Goal: Task Accomplishment & Management: Use online tool/utility

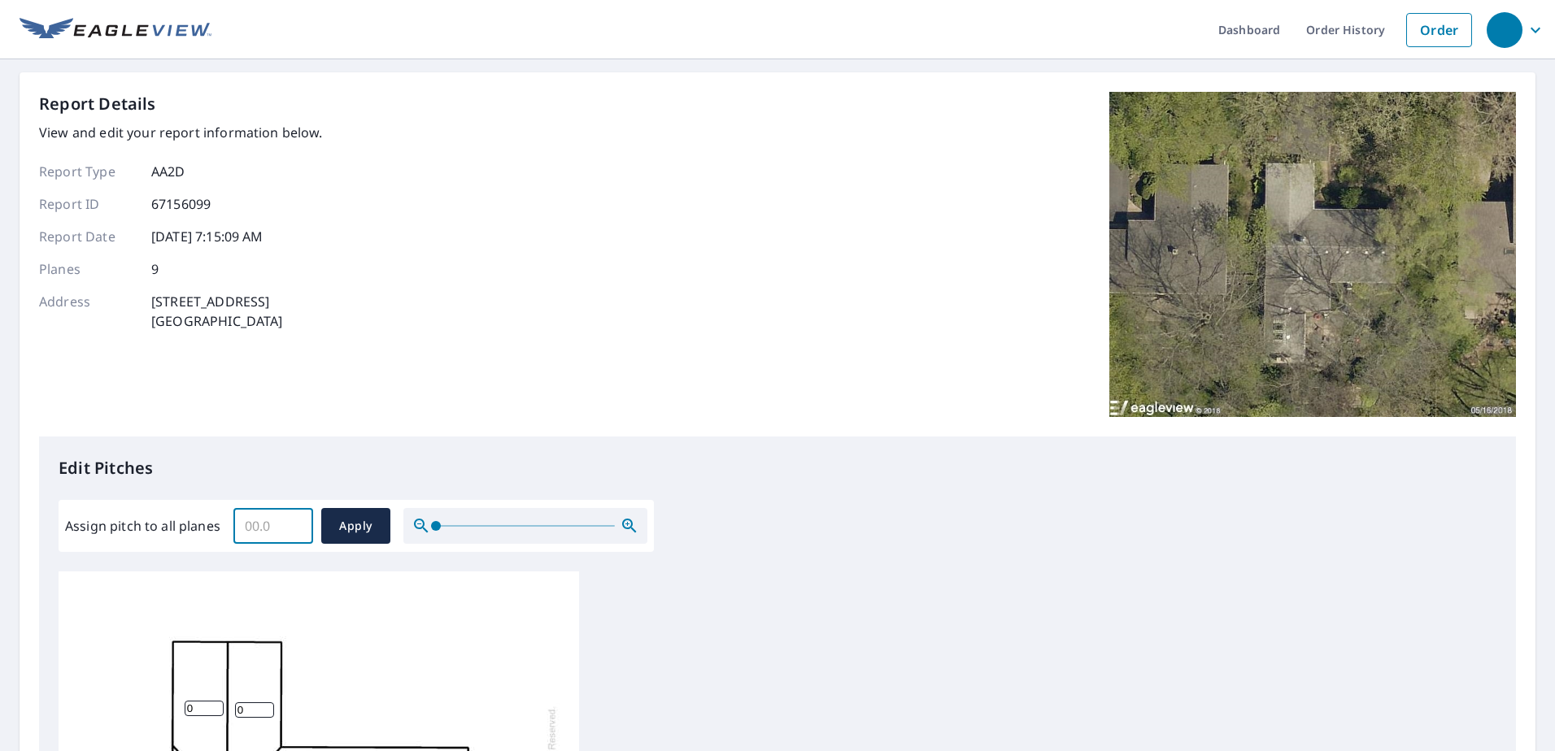
click at [278, 530] on input "Assign pitch to all planes" at bounding box center [273, 526] width 80 height 46
type input "4"
click at [356, 529] on span "Apply" at bounding box center [355, 526] width 43 height 20
type input "4"
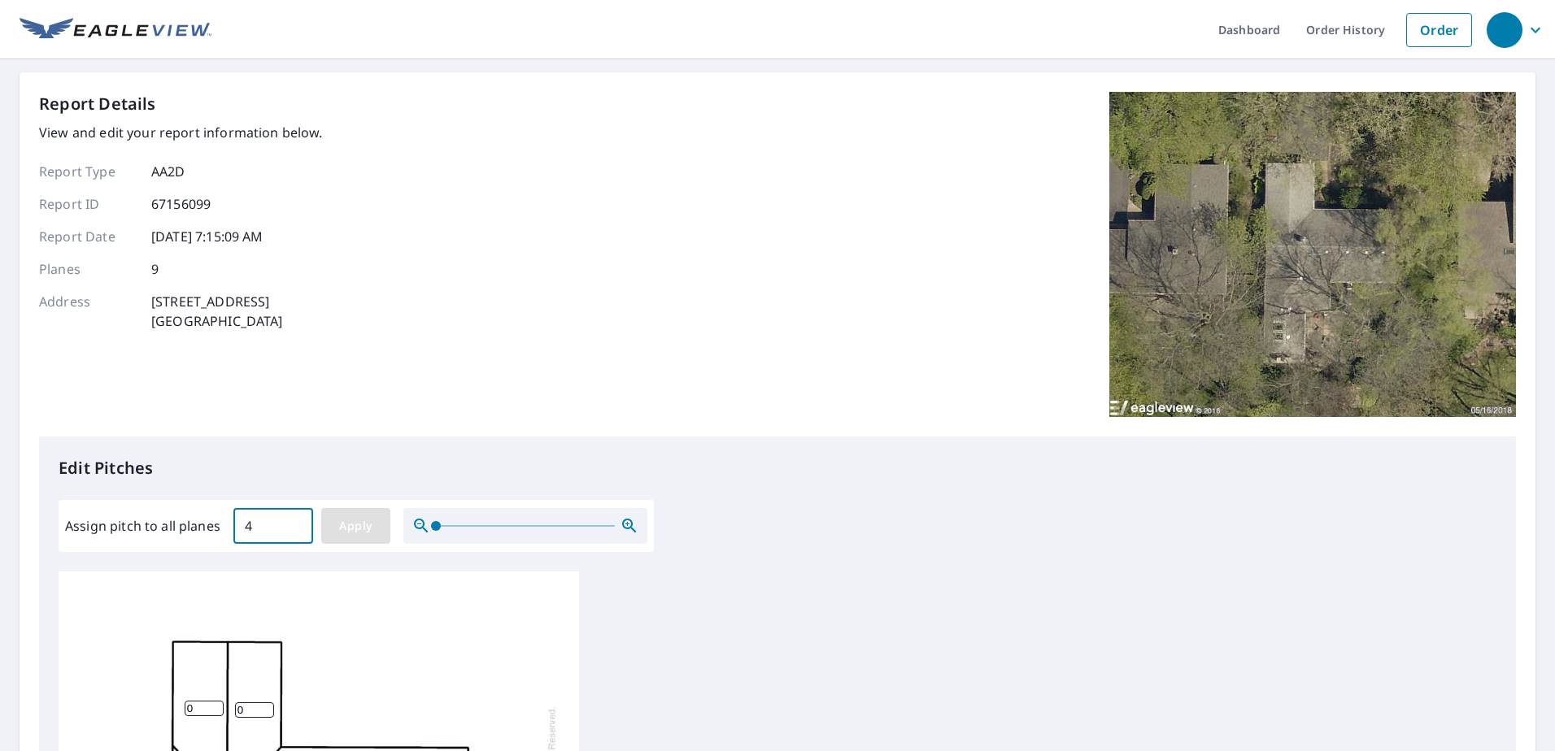
type input "4"
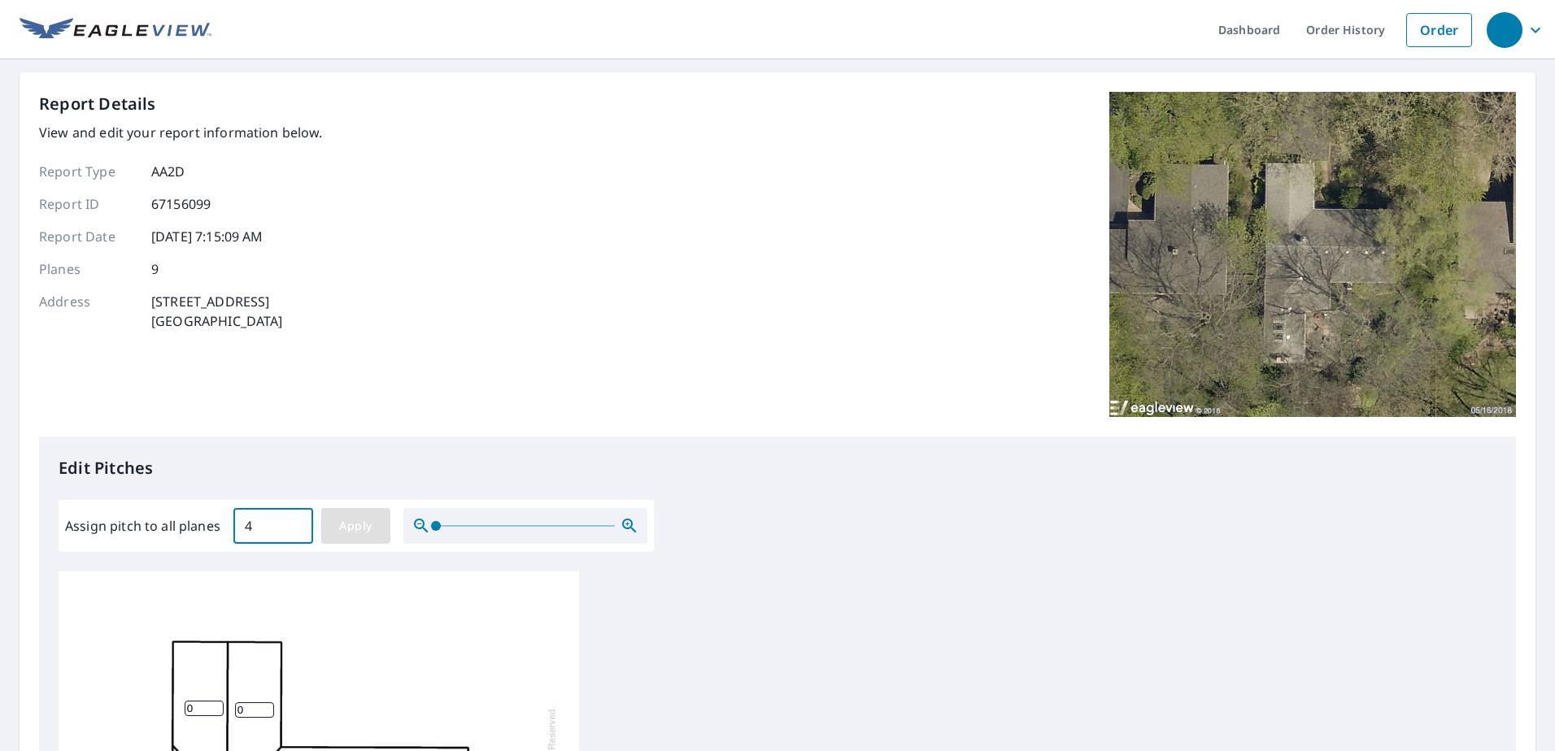
type input "4"
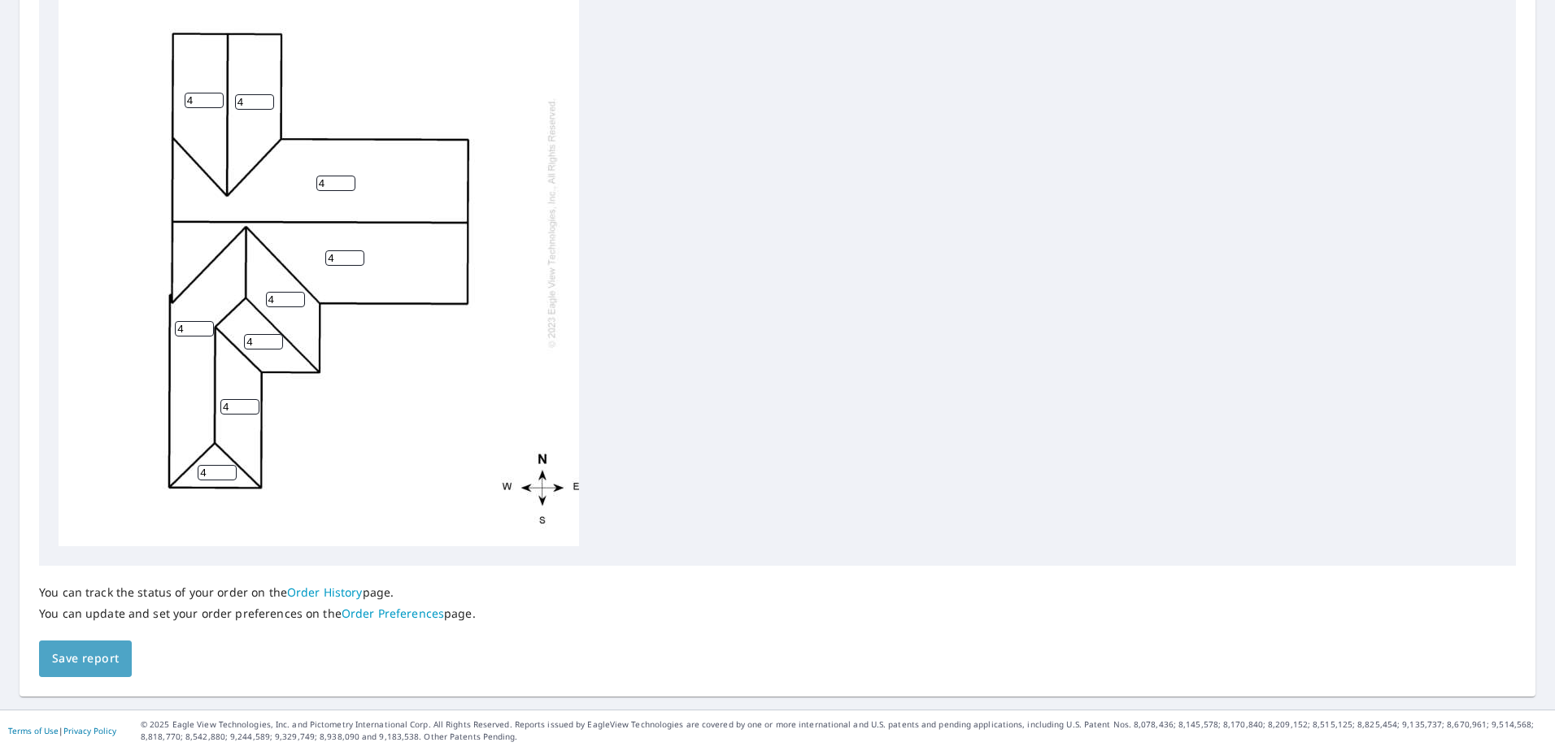
click at [88, 659] on span "Save report" at bounding box center [85, 659] width 67 height 20
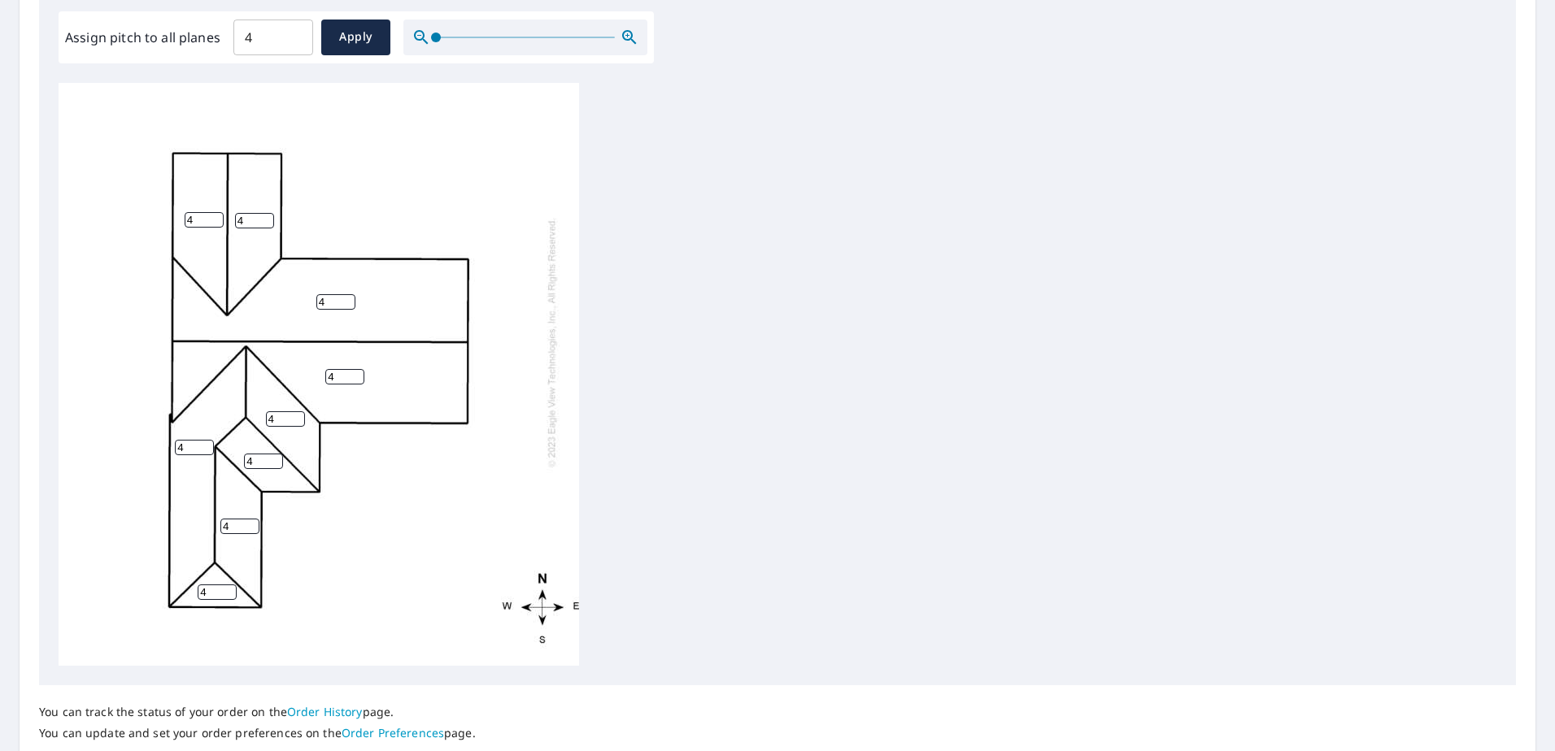
scroll to position [667, 0]
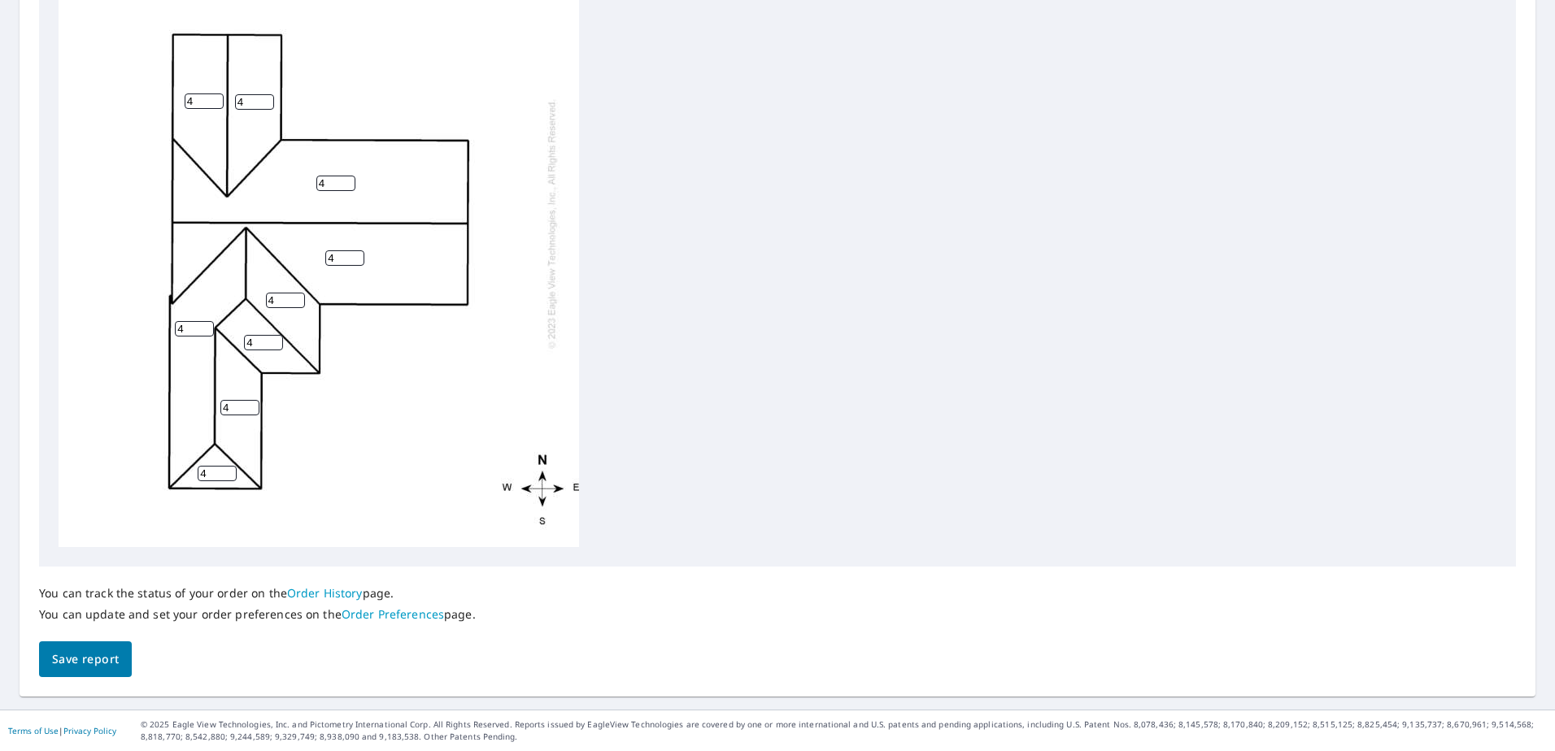
click at [333, 594] on link "Order History" at bounding box center [325, 593] width 76 height 15
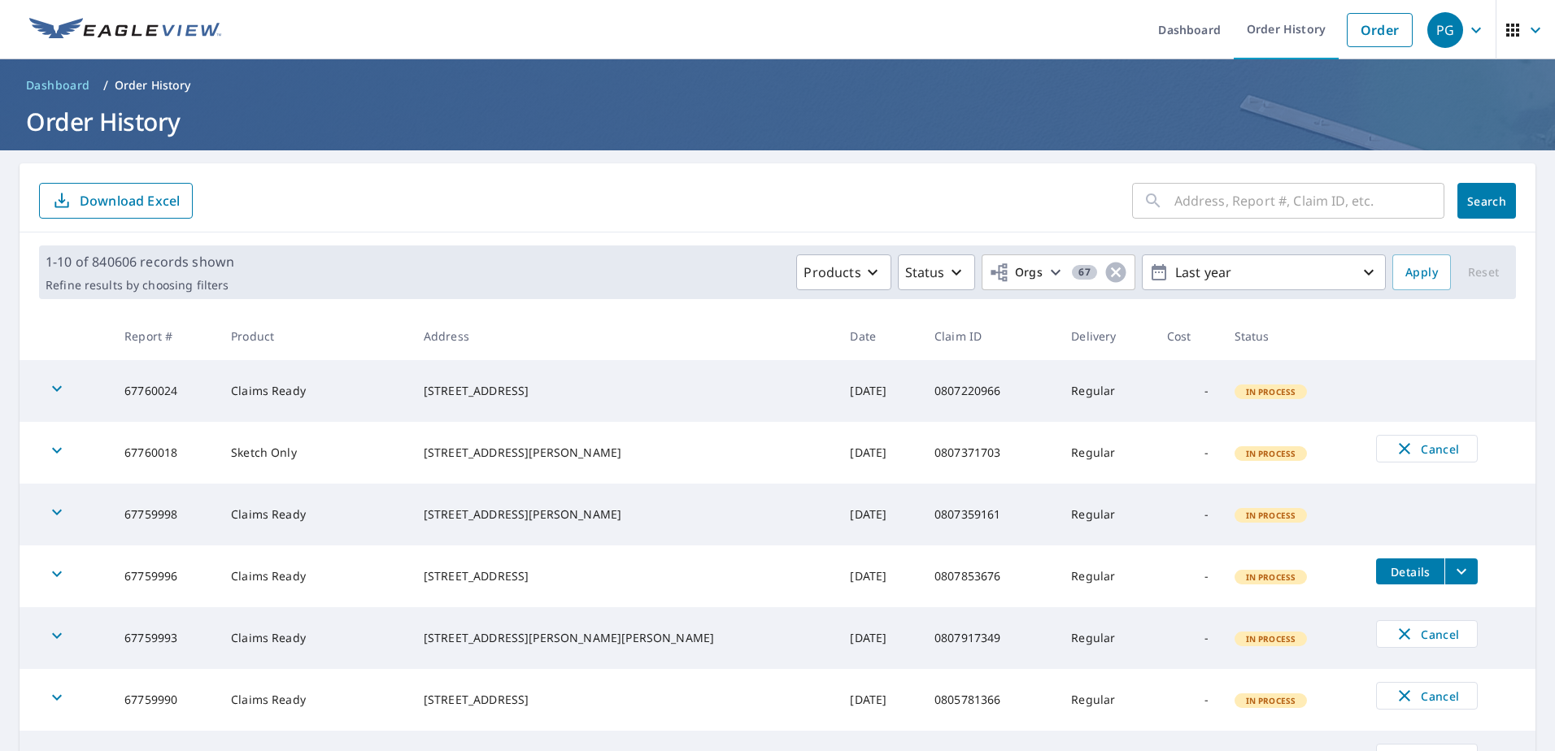
click at [1229, 201] on input "text" at bounding box center [1309, 201] width 270 height 46
type input "0792729618"
click button "Search" at bounding box center [1486, 201] width 59 height 36
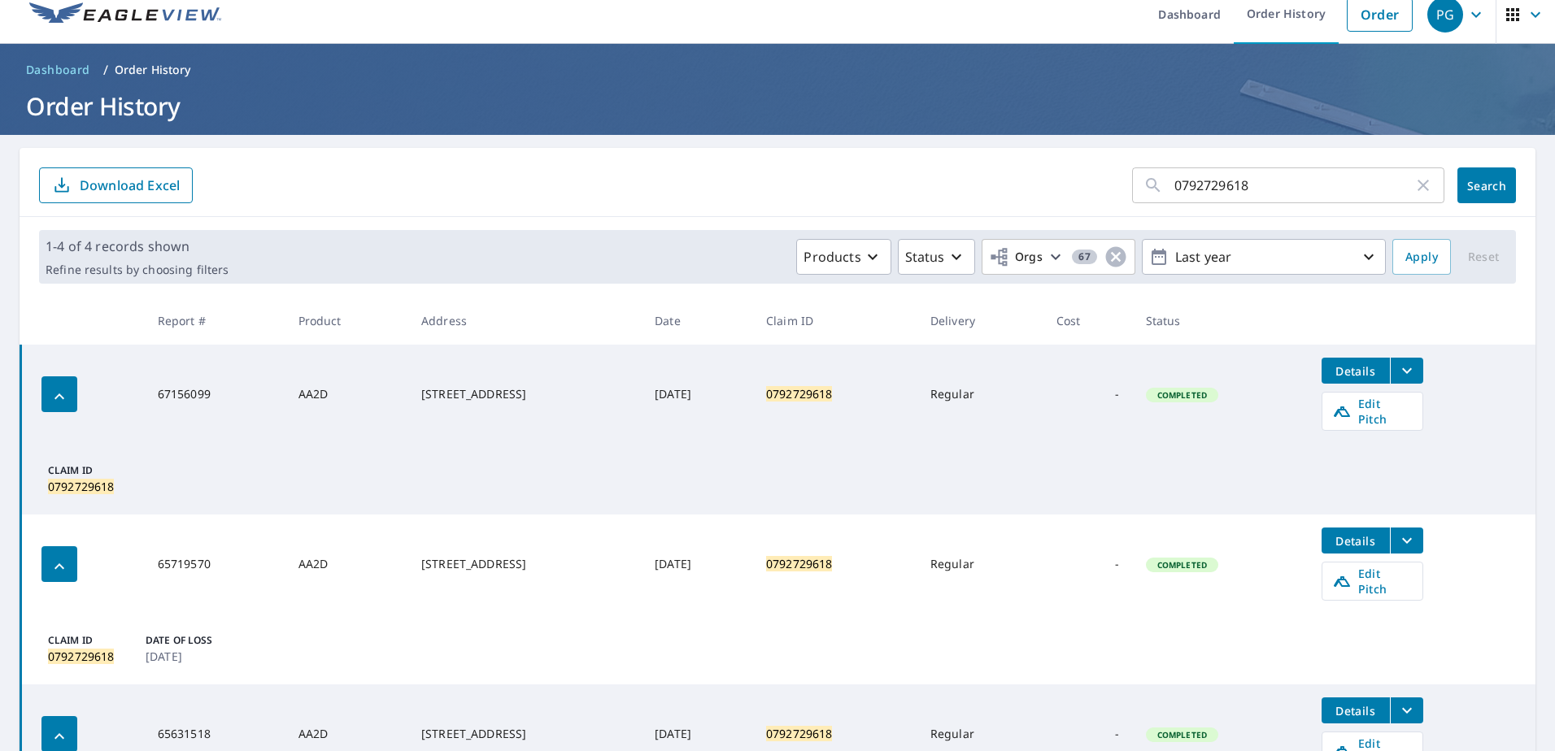
scroll to position [20, 0]
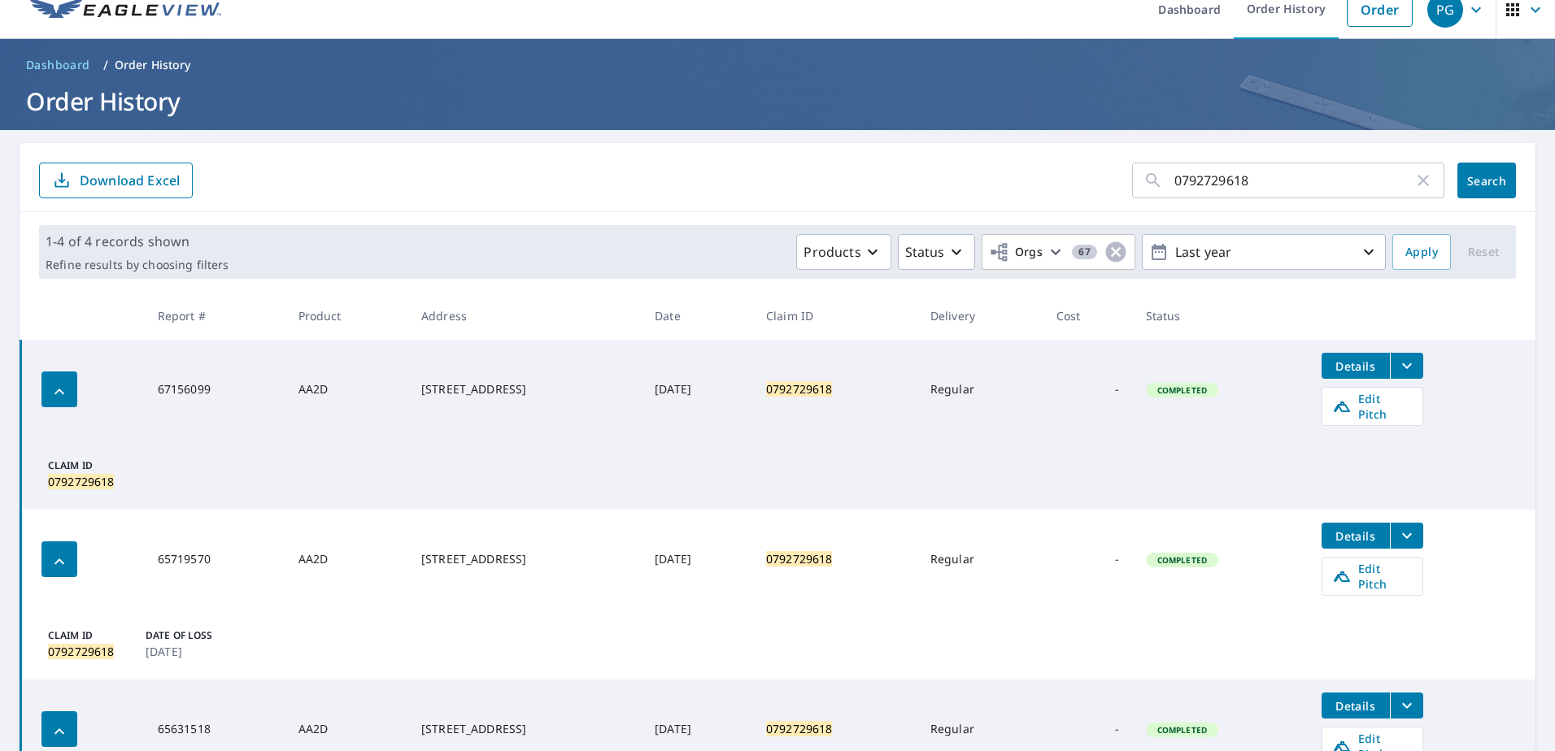
click at [1359, 368] on span "Details" at bounding box center [1355, 366] width 49 height 15
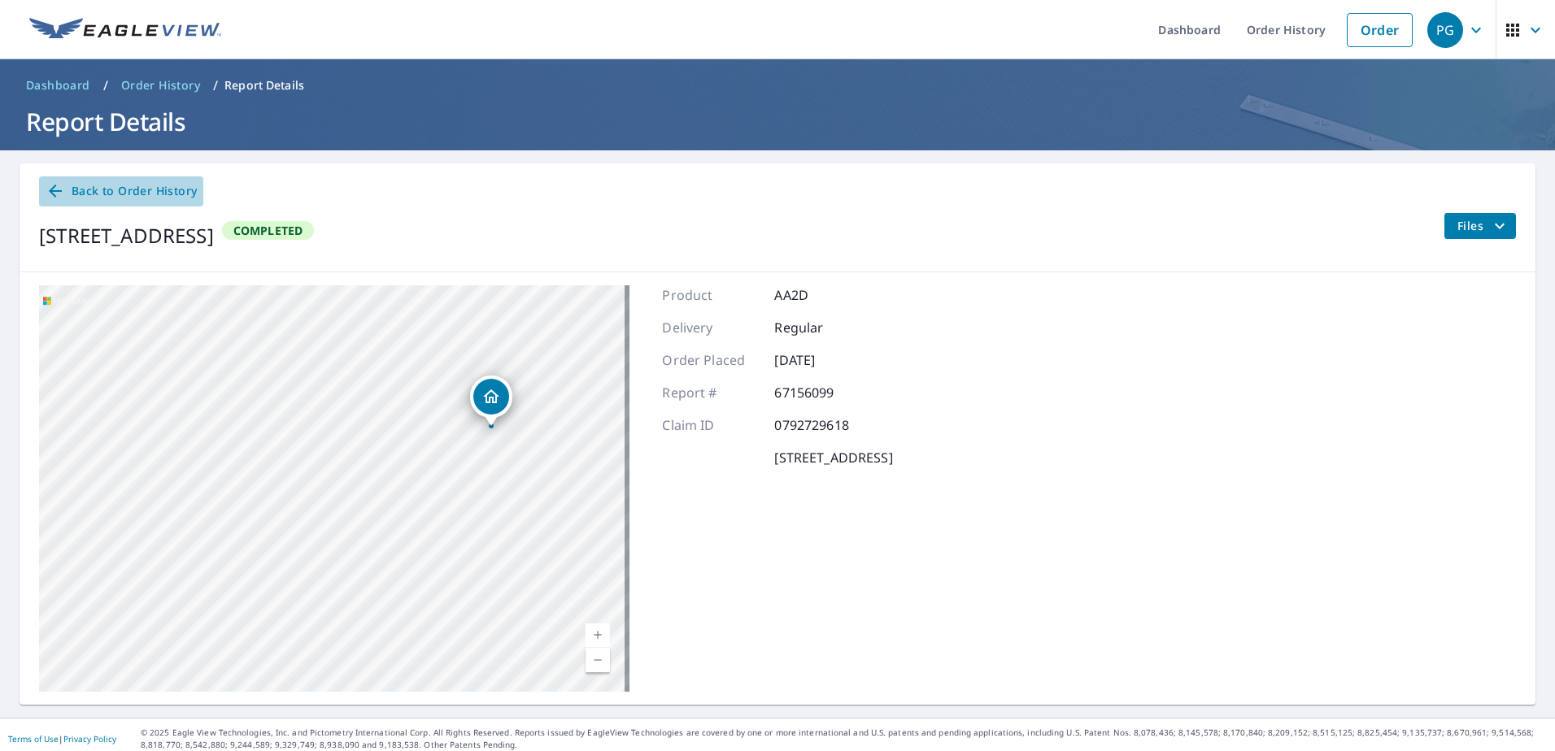
click at [54, 181] on icon at bounding box center [56, 191] width 20 height 20
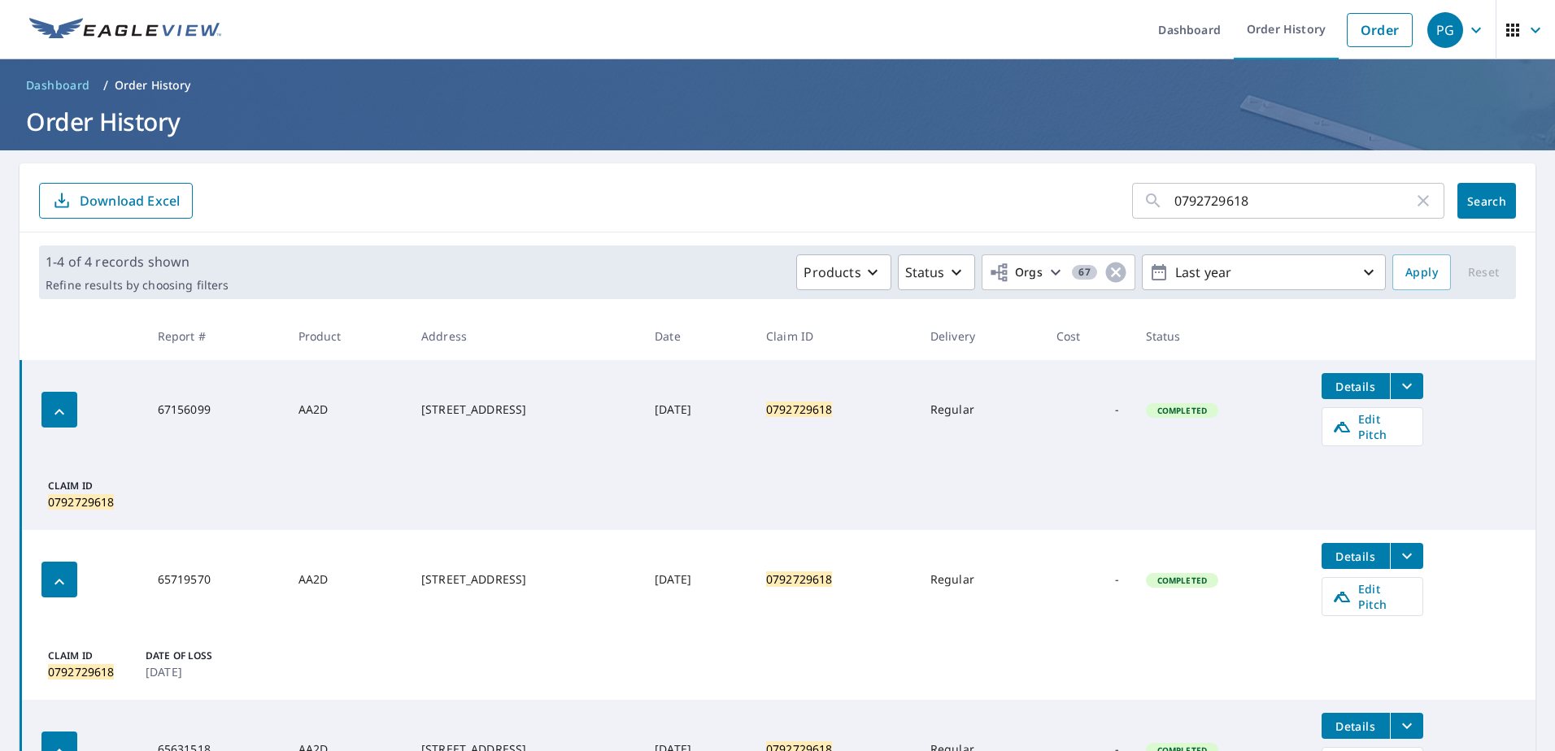
click at [1415, 385] on icon "filesDropdownBtn-67156099" at bounding box center [1407, 387] width 20 height 20
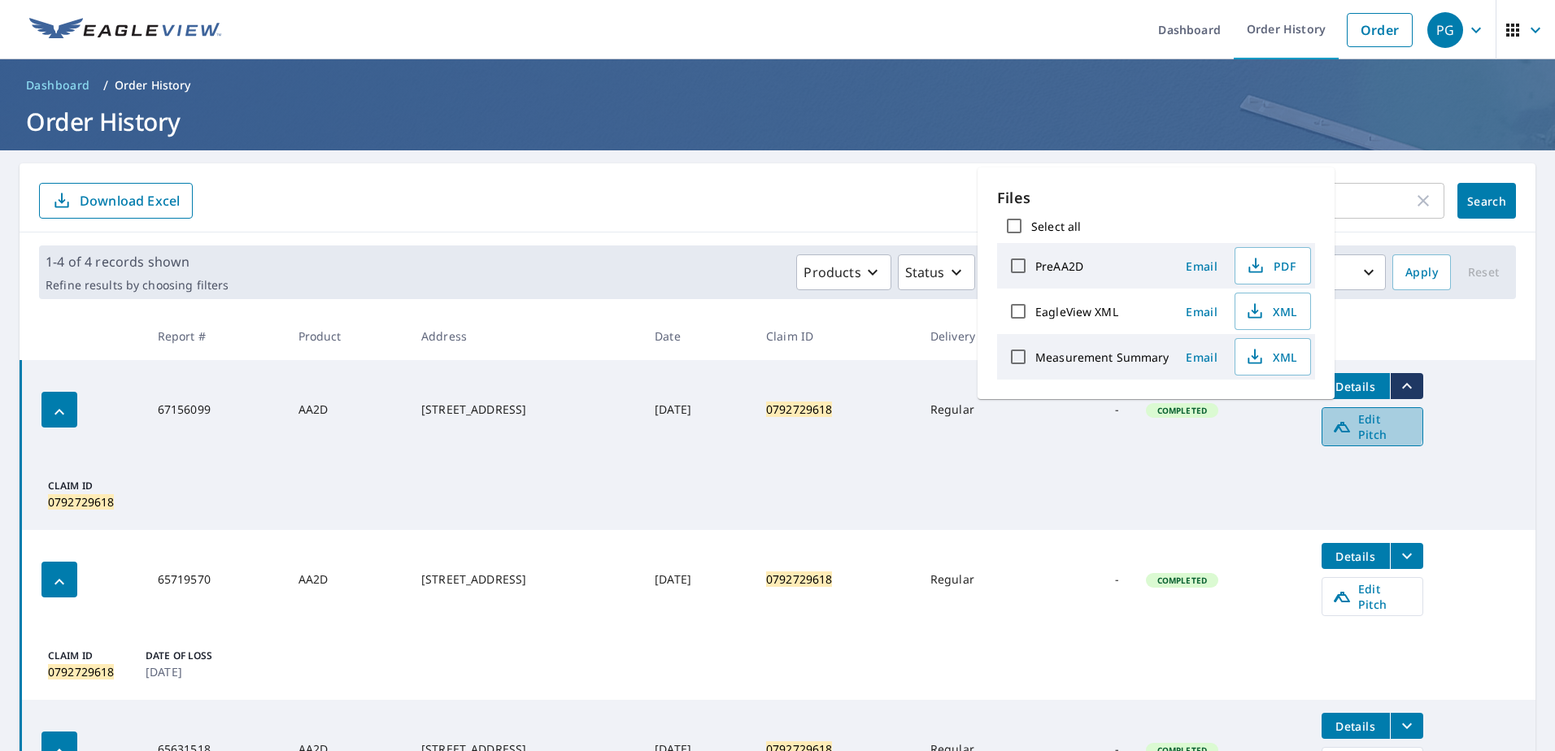
click at [1352, 423] on icon at bounding box center [1342, 427] width 20 height 20
click at [1466, 28] on icon "button" at bounding box center [1476, 30] width 20 height 20
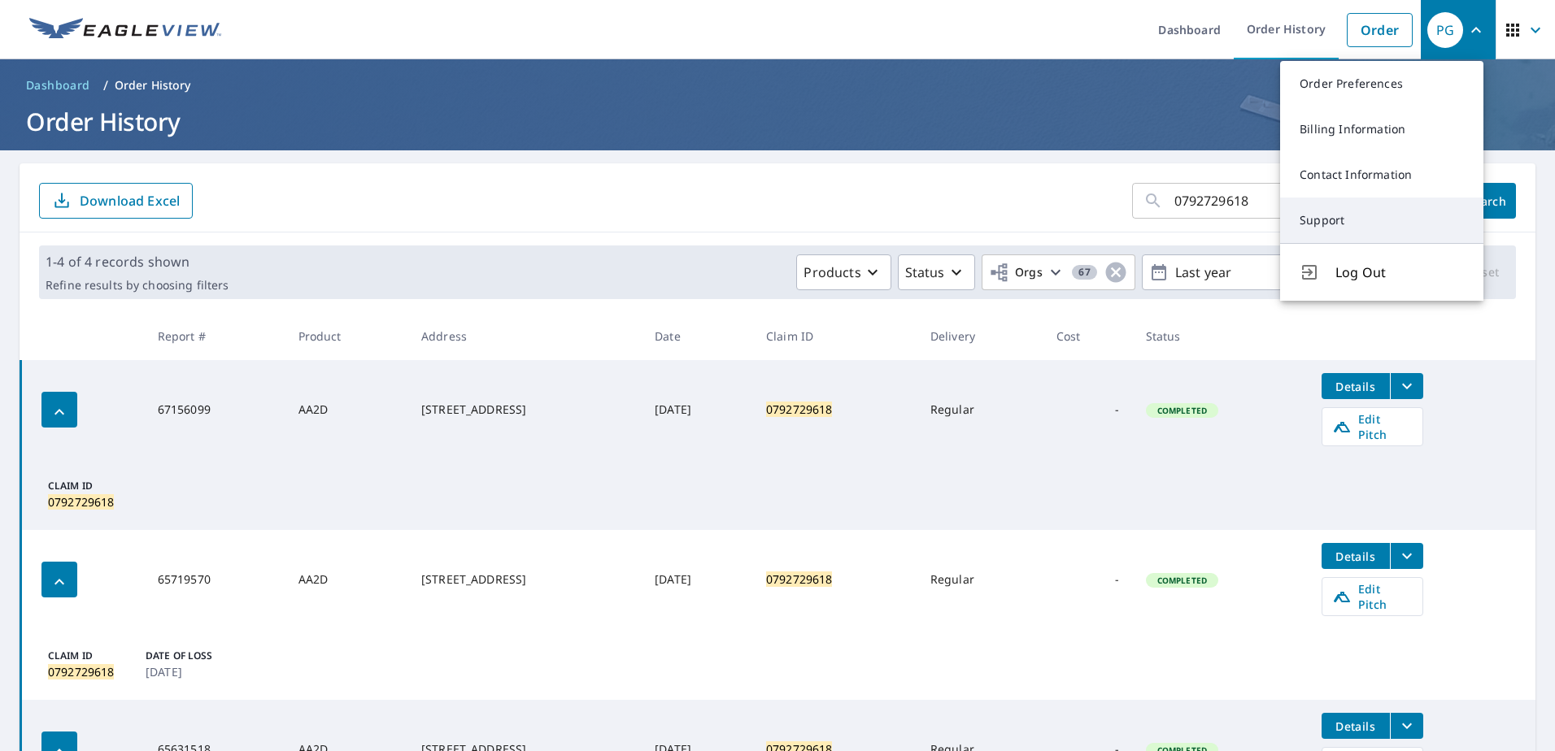
click at [1323, 220] on link "Support" at bounding box center [1381, 221] width 203 height 46
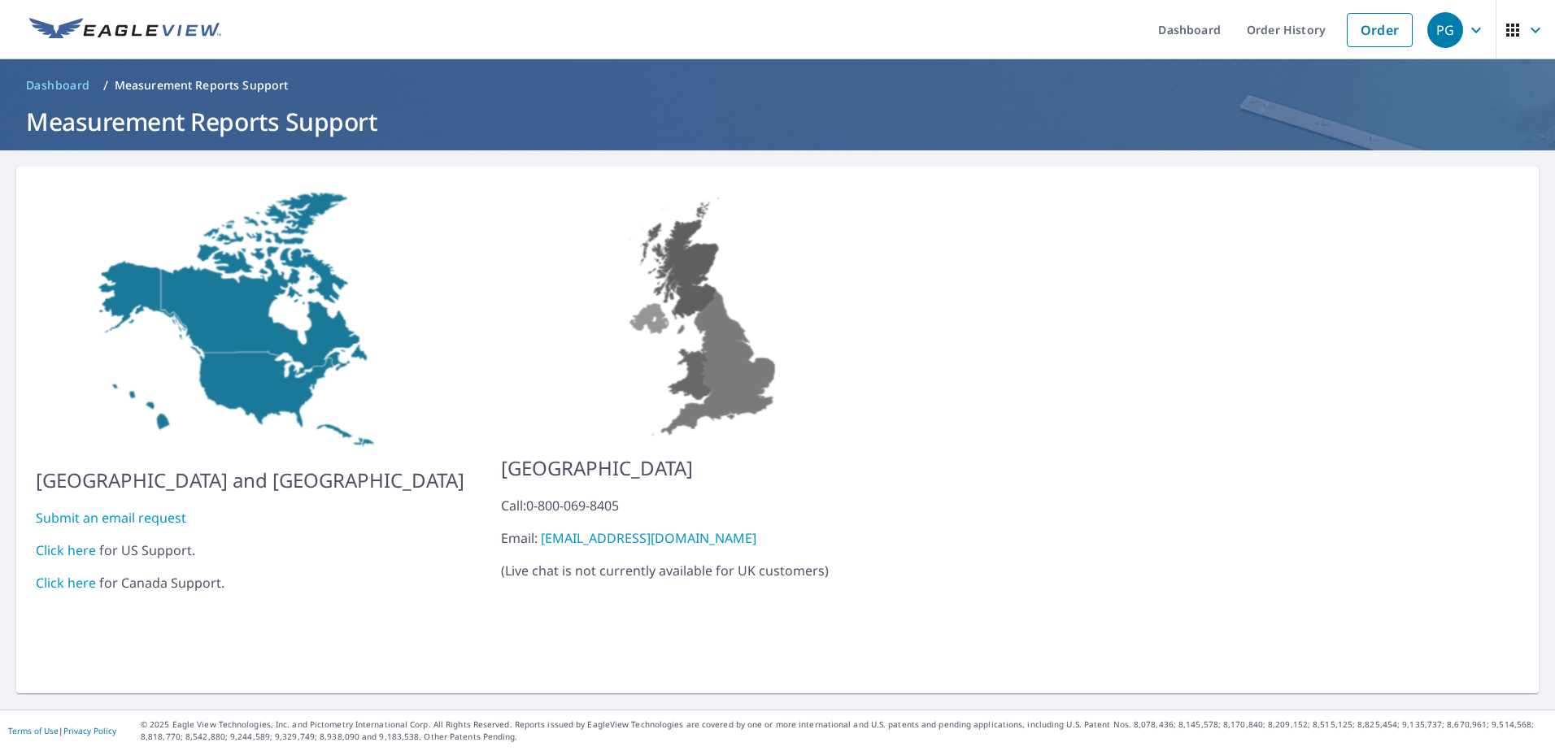
click at [69, 542] on link "Click here" at bounding box center [66, 551] width 60 height 18
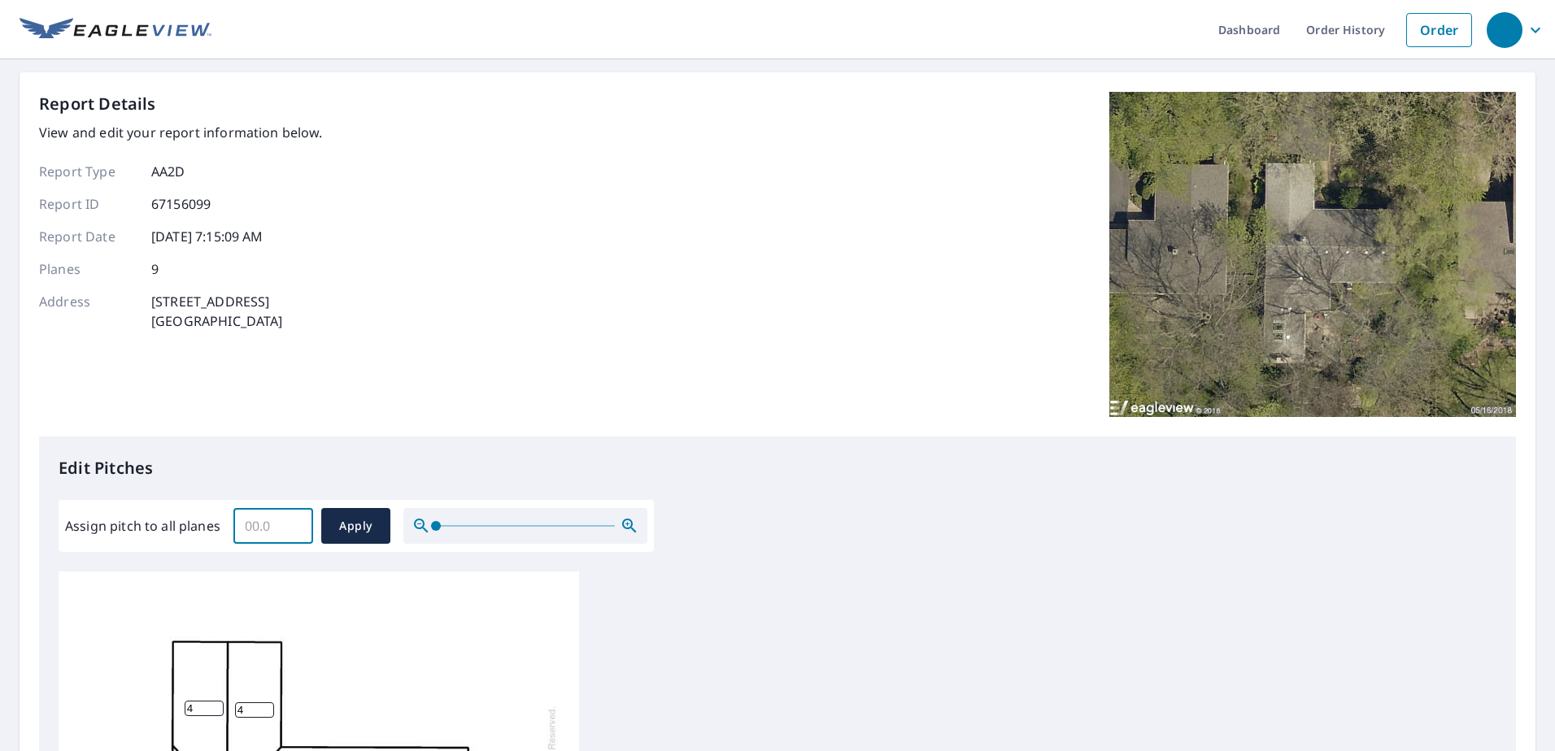
click at [261, 525] on input "Assign pitch to all planes" at bounding box center [273, 526] width 80 height 46
type input "4"
click at [346, 530] on span "Apply" at bounding box center [355, 526] width 43 height 20
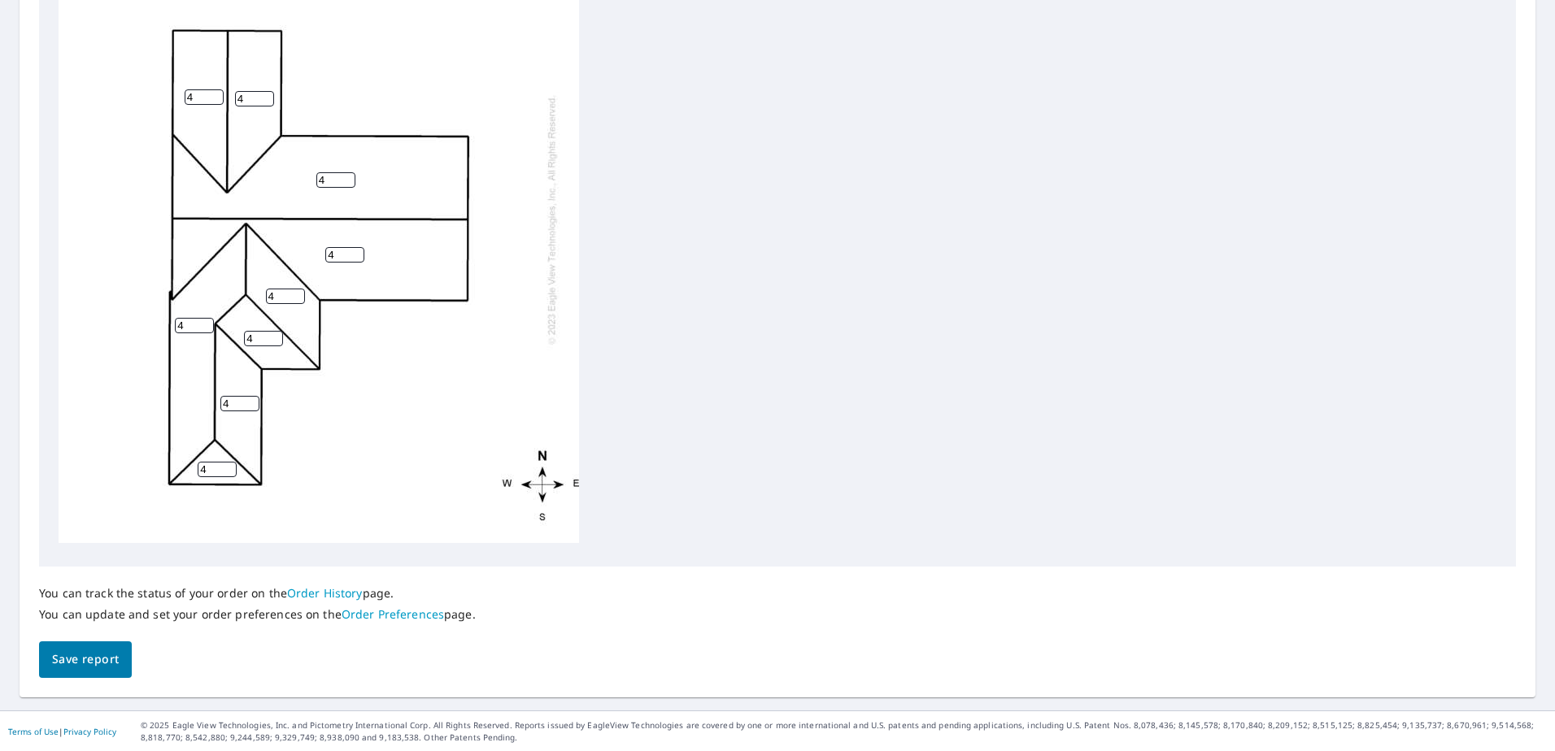
scroll to position [608, 0]
click at [90, 663] on span "Save report" at bounding box center [85, 659] width 67 height 20
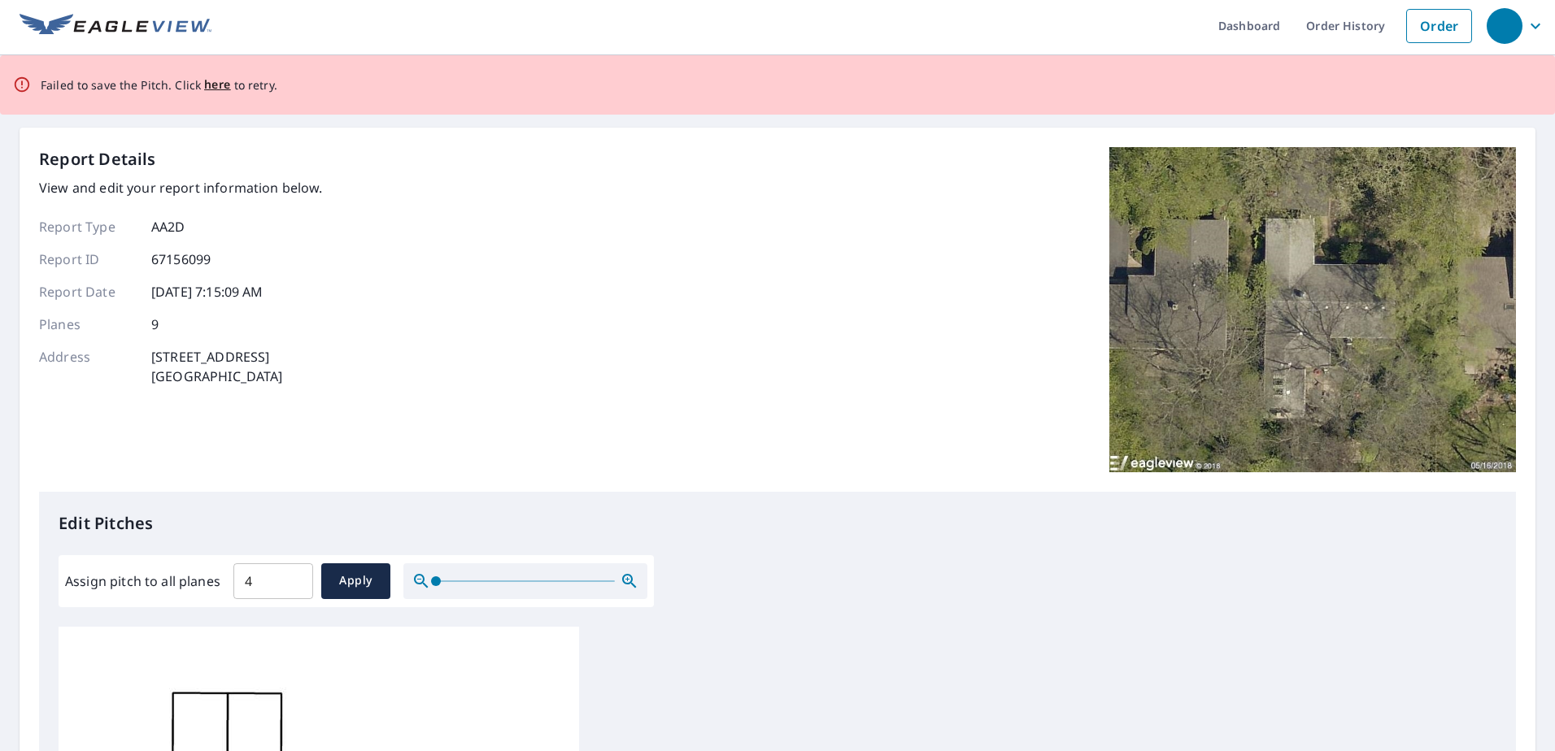
scroll to position [0, 0]
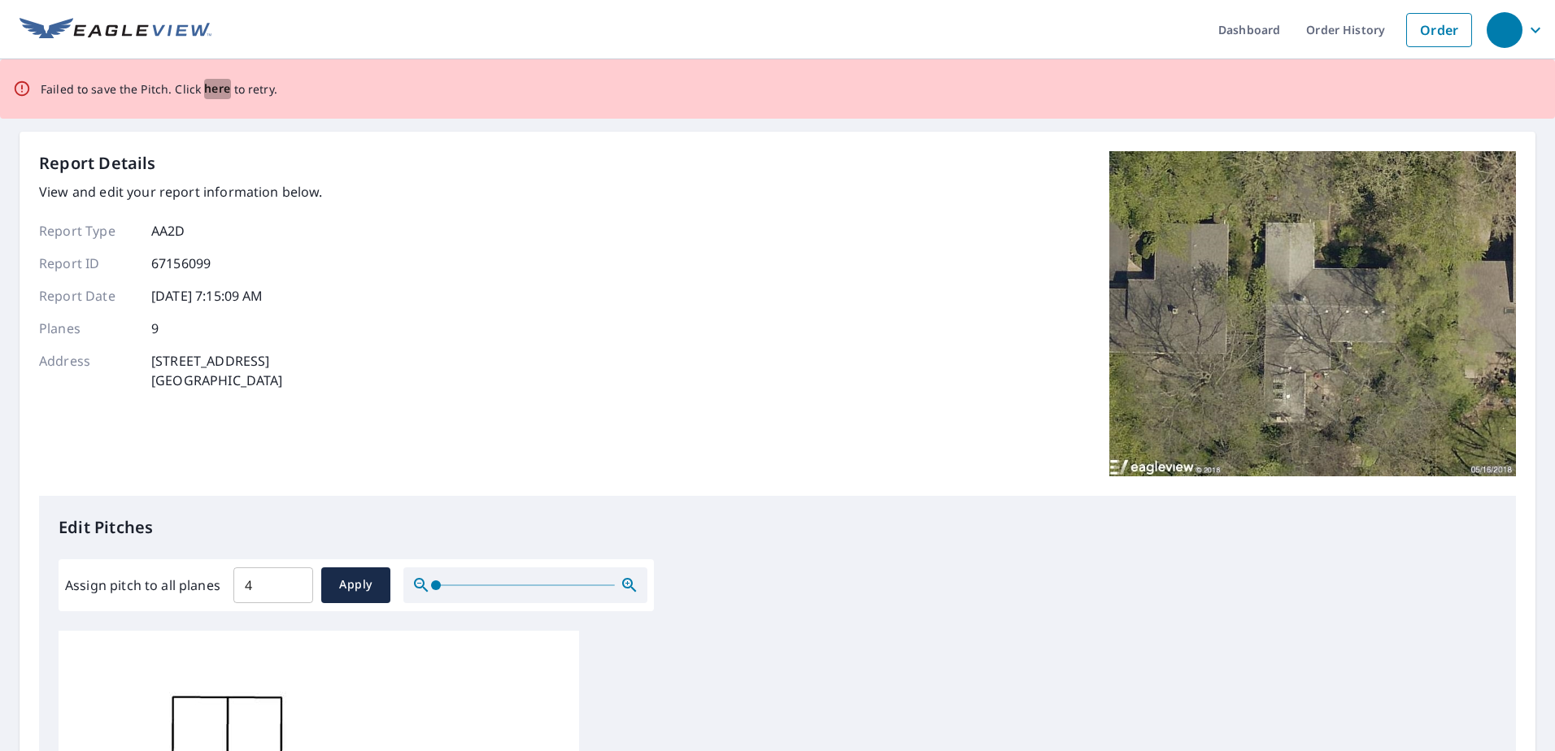
click at [212, 89] on span "here" at bounding box center [217, 89] width 27 height 20
click at [1526, 26] on icon "button" at bounding box center [1536, 30] width 20 height 20
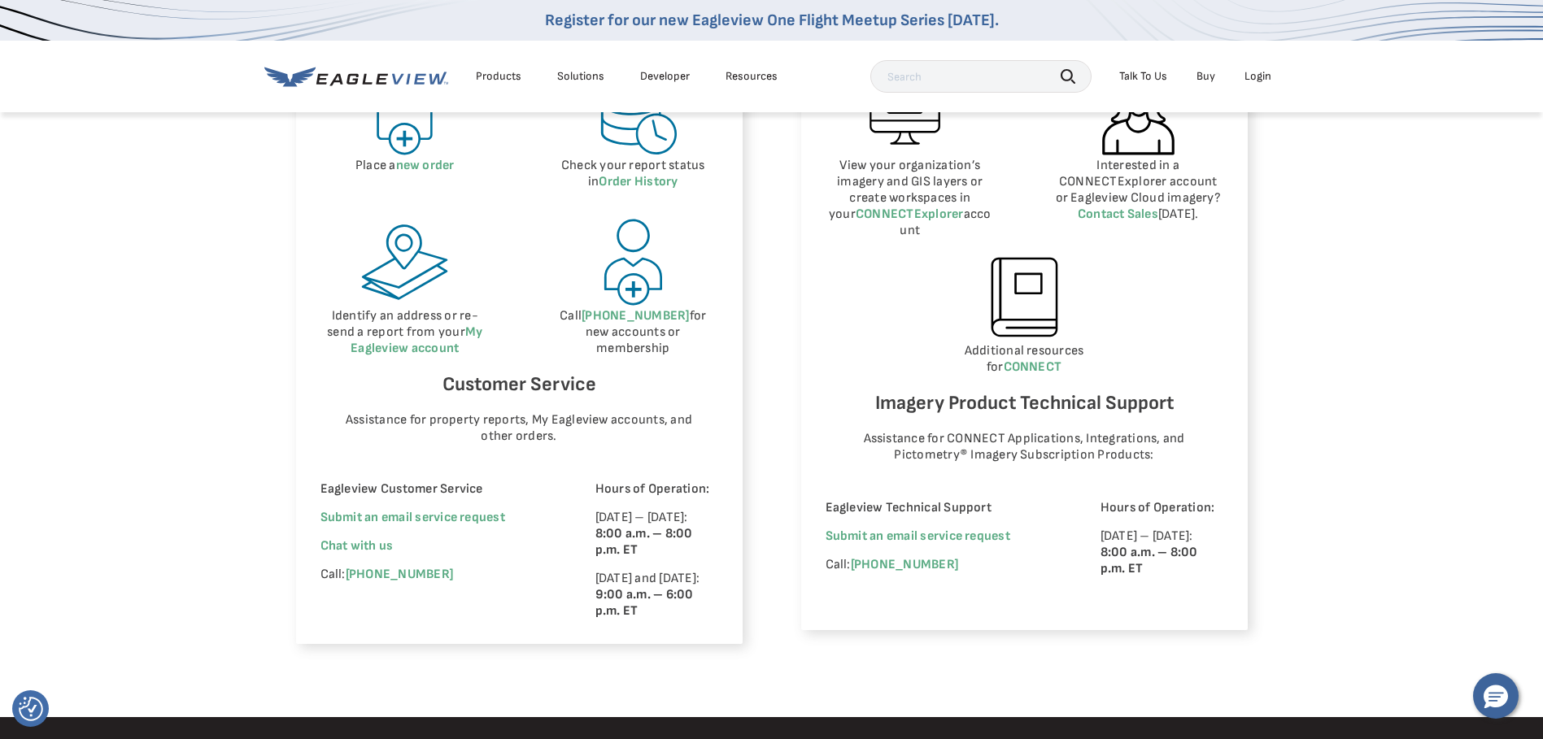
scroll to position [895, 0]
